Goal: Complete application form: Complete application form

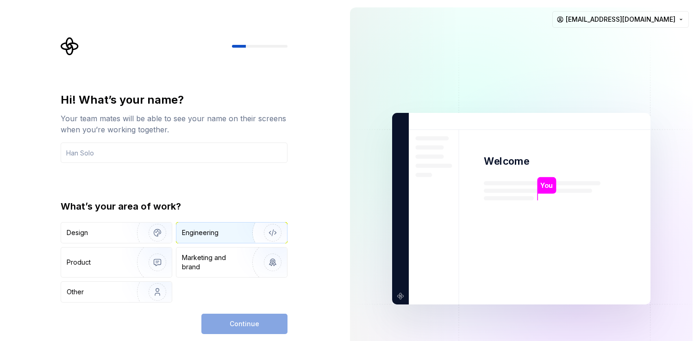
click at [220, 237] on div "Engineering" at bounding box center [219, 232] width 74 height 9
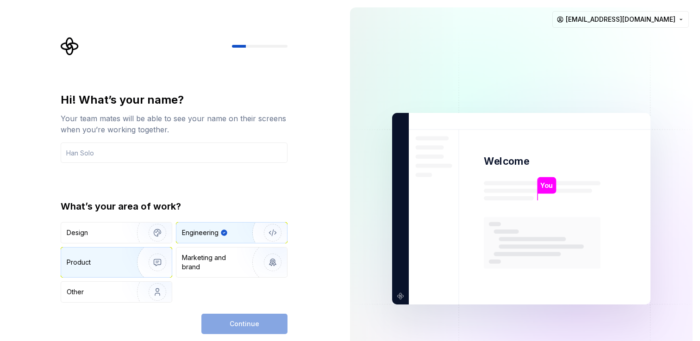
click at [122, 260] on img "button" at bounding box center [151, 263] width 59 height 62
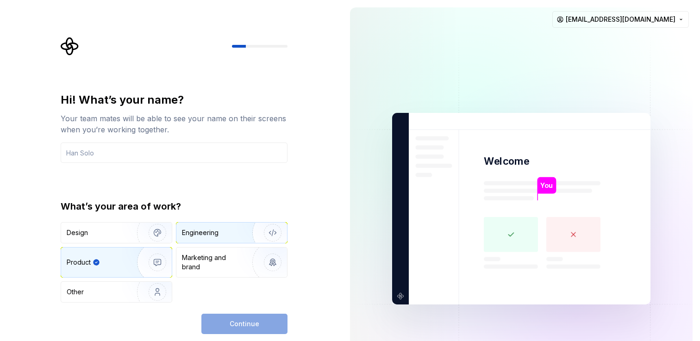
click at [219, 236] on div "Engineering" at bounding box center [219, 232] width 74 height 9
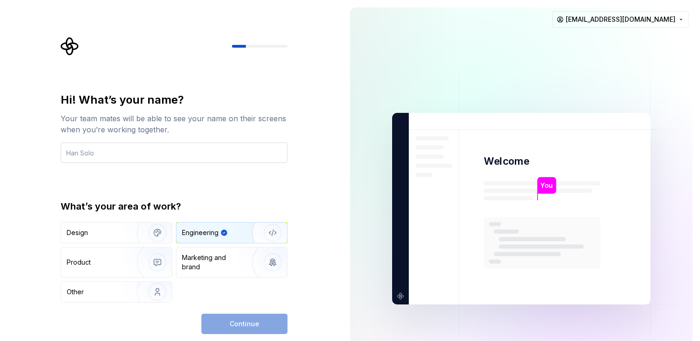
click at [176, 160] on input "text" at bounding box center [174, 153] width 227 height 20
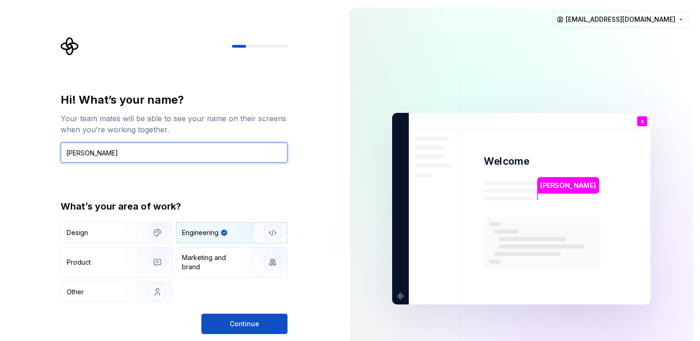
type input "[PERSON_NAME]"
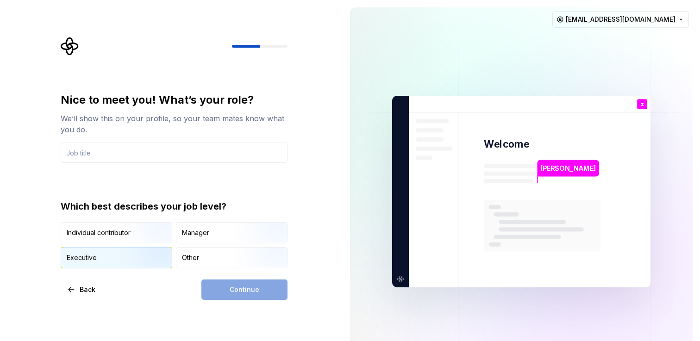
click at [128, 264] on img "button" at bounding box center [149, 270] width 59 height 62
click at [242, 298] on div "Continue" at bounding box center [244, 290] width 86 height 20
click at [154, 159] on input "text" at bounding box center [174, 153] width 227 height 20
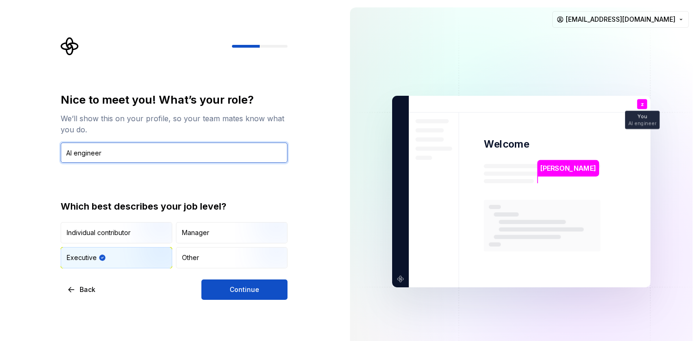
type input "AI engineer"
click at [104, 149] on input "AI engineer" at bounding box center [174, 153] width 227 height 20
click at [102, 151] on input "AI engineer" at bounding box center [174, 153] width 227 height 20
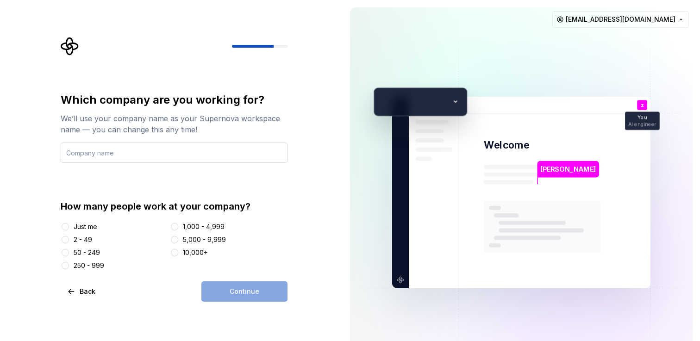
click at [130, 156] on input "text" at bounding box center [174, 153] width 227 height 20
type input "[PERSON_NAME]"
click at [201, 229] on div "1,000 - 4,999" at bounding box center [204, 226] width 42 height 9
click at [178, 229] on button "1,000 - 4,999" at bounding box center [174, 226] width 7 height 7
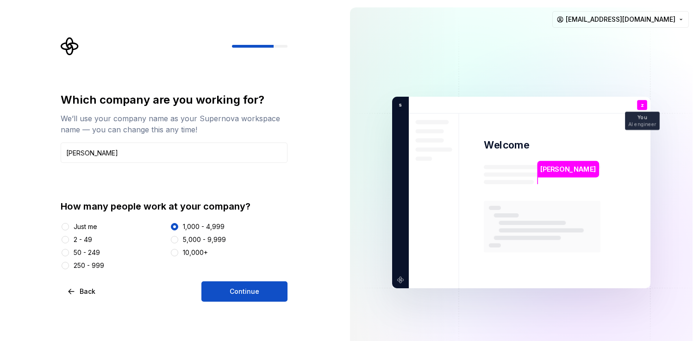
click at [88, 265] on div "250 - 999" at bounding box center [89, 265] width 31 height 9
click at [69, 265] on button "250 - 999" at bounding box center [65, 265] width 7 height 7
click at [229, 284] on button "Continue" at bounding box center [244, 292] width 86 height 20
